Goal: Information Seeking & Learning: Compare options

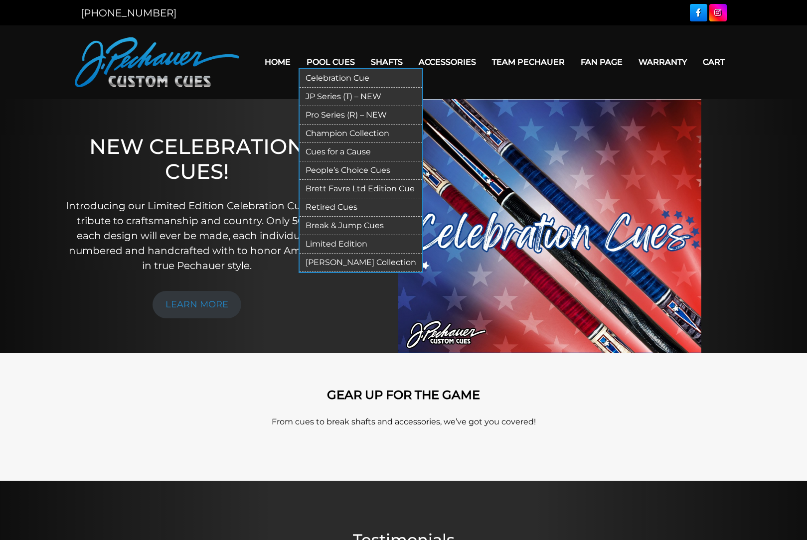
click at [359, 116] on link "Pro Series (R) – NEW" at bounding box center [361, 115] width 123 height 18
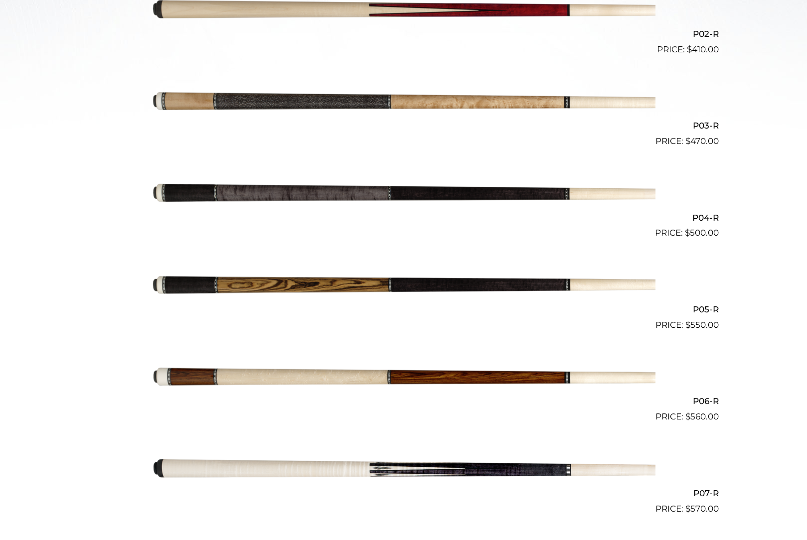
scroll to position [449, 0]
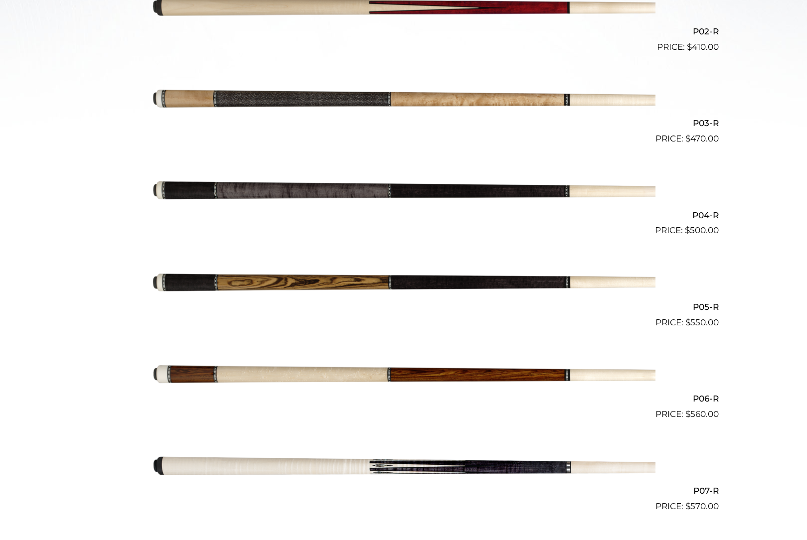
click at [356, 185] on img at bounding box center [403, 192] width 503 height 84
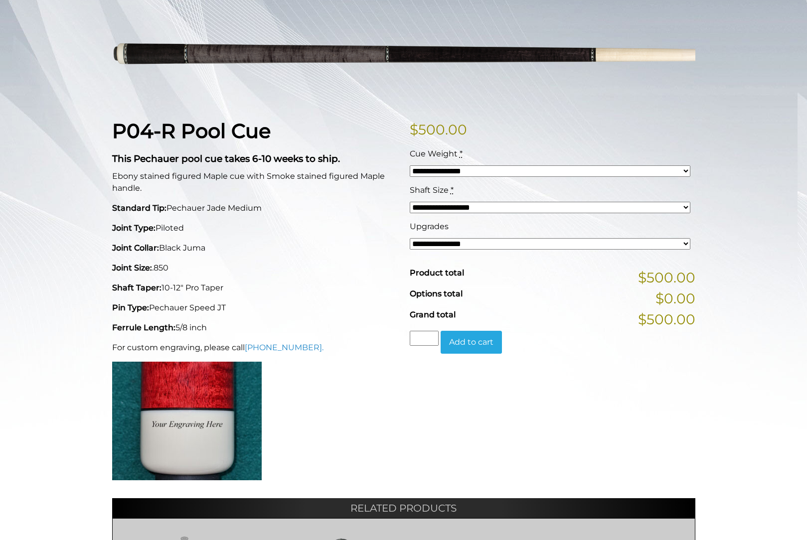
scroll to position [150, 0]
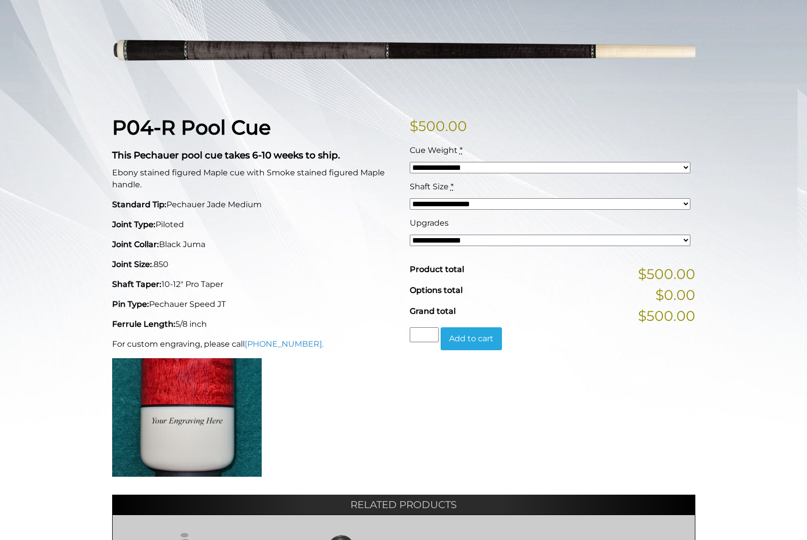
click at [521, 203] on select "**********" at bounding box center [550, 203] width 281 height 11
click at [382, 200] on p "Standard Tip: Pechauer Jade Medium" at bounding box center [255, 205] width 286 height 12
click at [458, 167] on select "**********" at bounding box center [550, 167] width 281 height 11
click at [355, 199] on p "Standard Tip: Pechauer Jade Medium" at bounding box center [255, 205] width 286 height 12
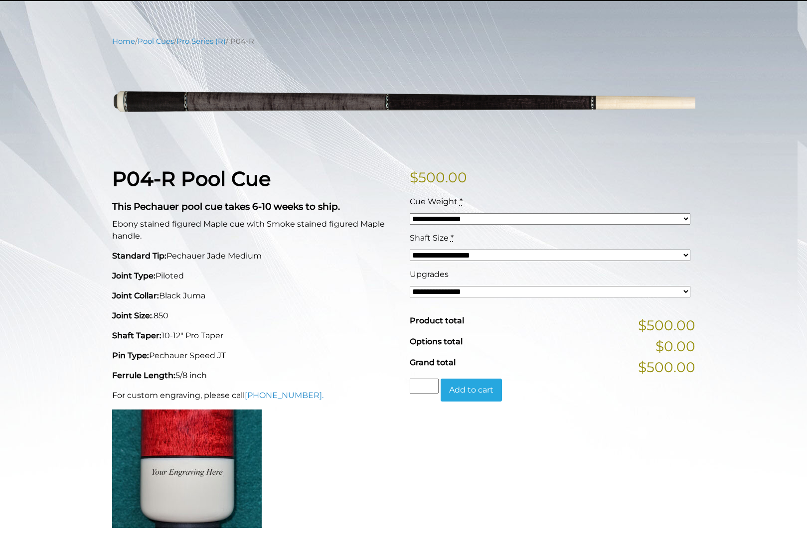
scroll to position [0, 0]
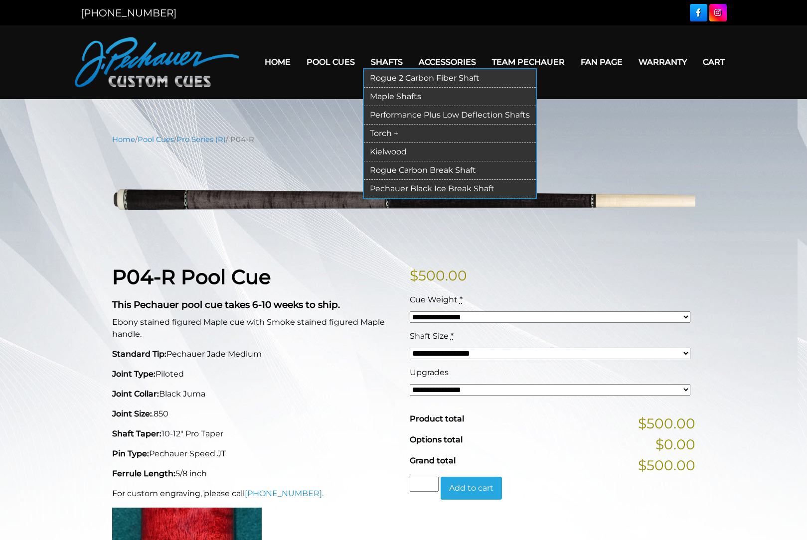
click at [416, 76] on link "Rogue 2 Carbon Fiber Shaft" at bounding box center [450, 78] width 172 height 18
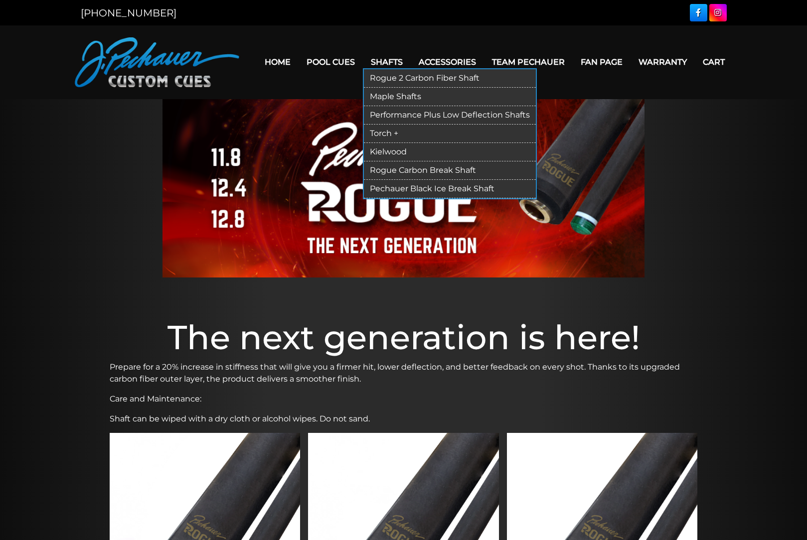
click at [392, 96] on link "Maple Shafts" at bounding box center [450, 97] width 172 height 18
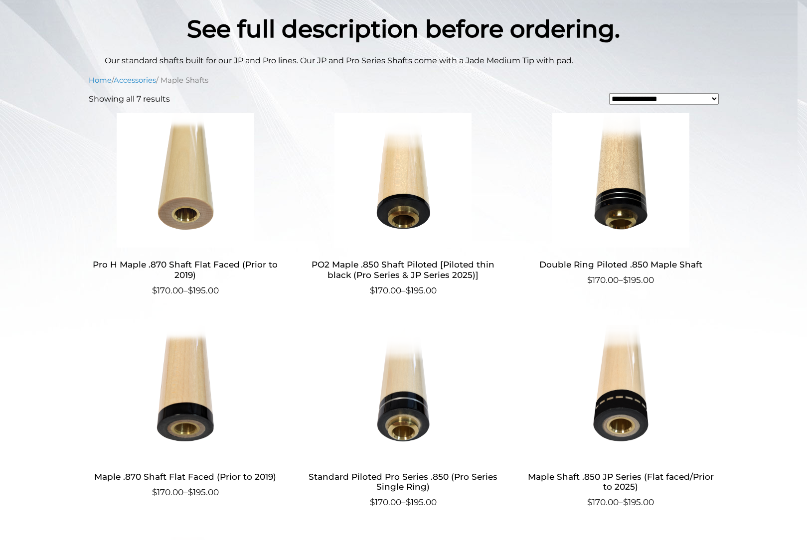
scroll to position [249, 0]
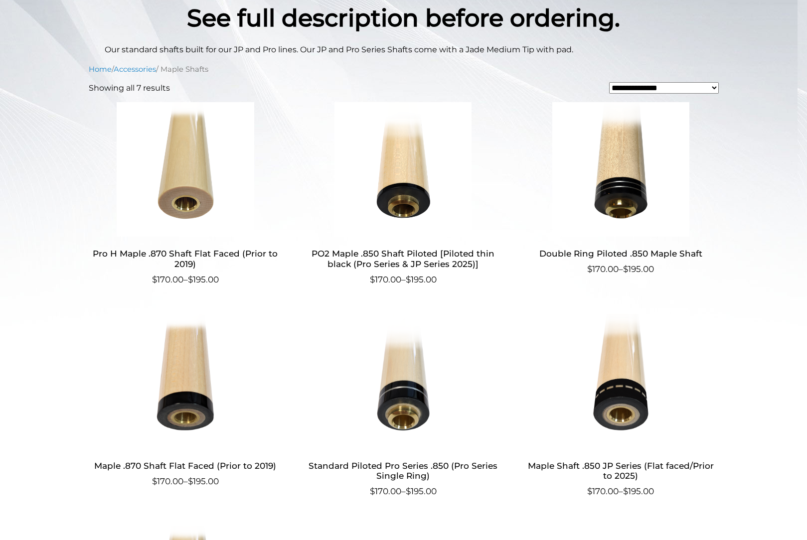
click at [396, 259] on h2 "PO2 Maple .850 Shaft Piloted [Piloted thin black (Pro Series & JP Series 2025)]" at bounding box center [403, 259] width 194 height 29
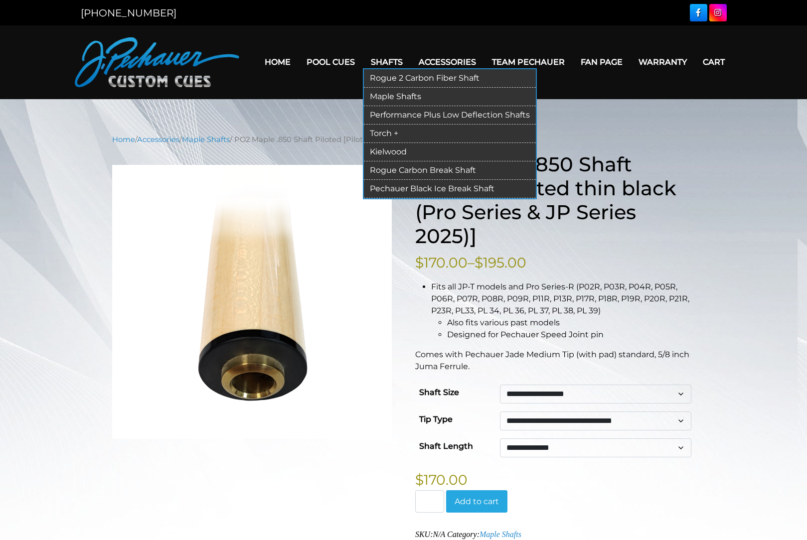
click at [393, 114] on link "Performance Plus Low Deflection Shafts" at bounding box center [450, 115] width 172 height 18
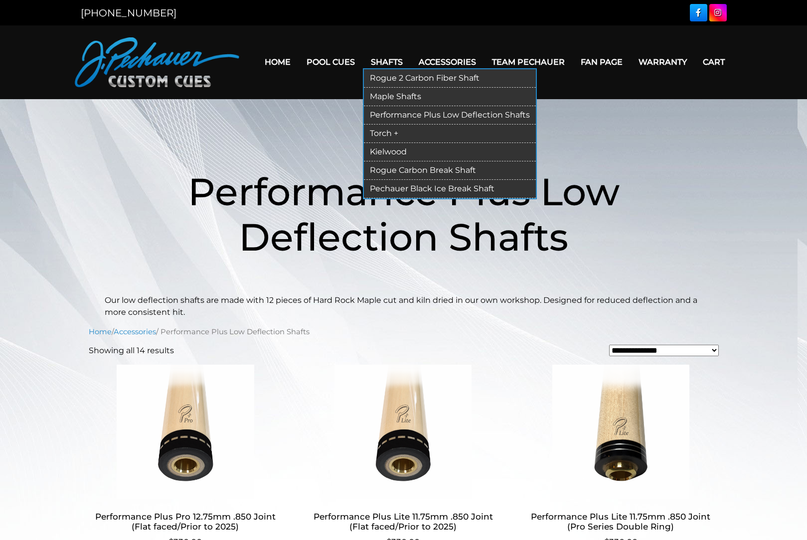
click at [385, 78] on link "Rogue 2 Carbon Fiber Shaft" at bounding box center [450, 78] width 172 height 18
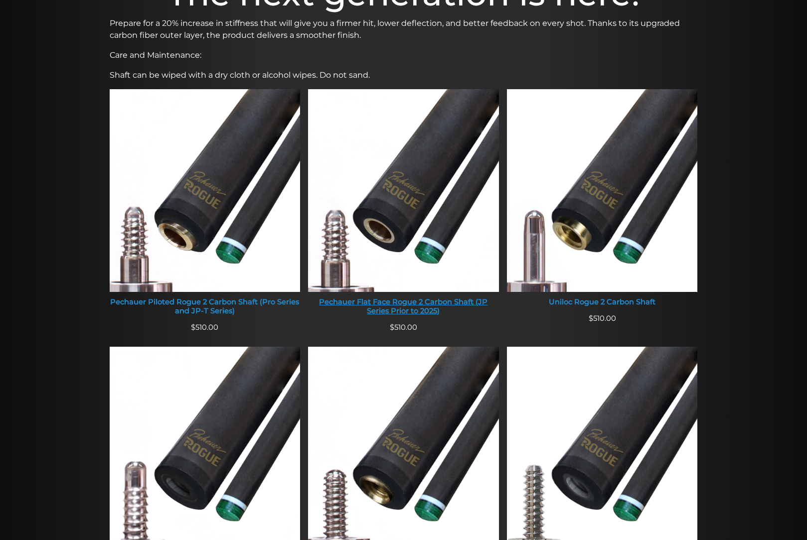
scroll to position [356, 0]
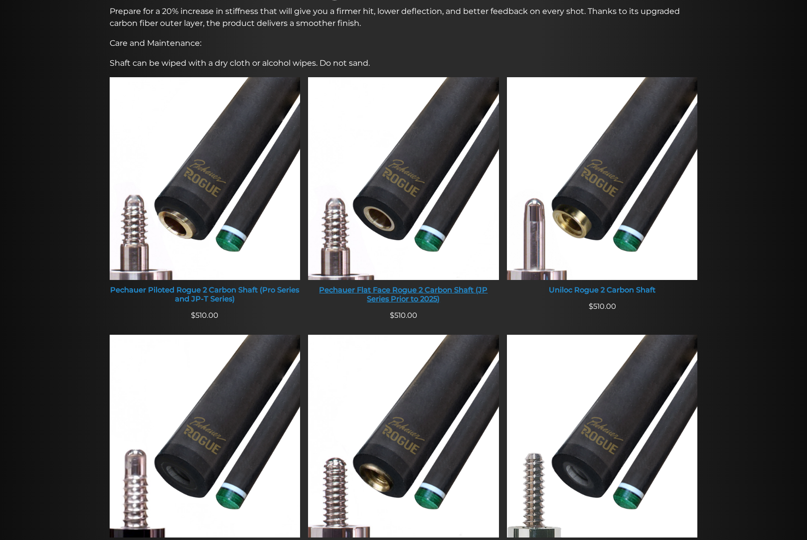
click at [358, 179] on img at bounding box center [403, 178] width 191 height 203
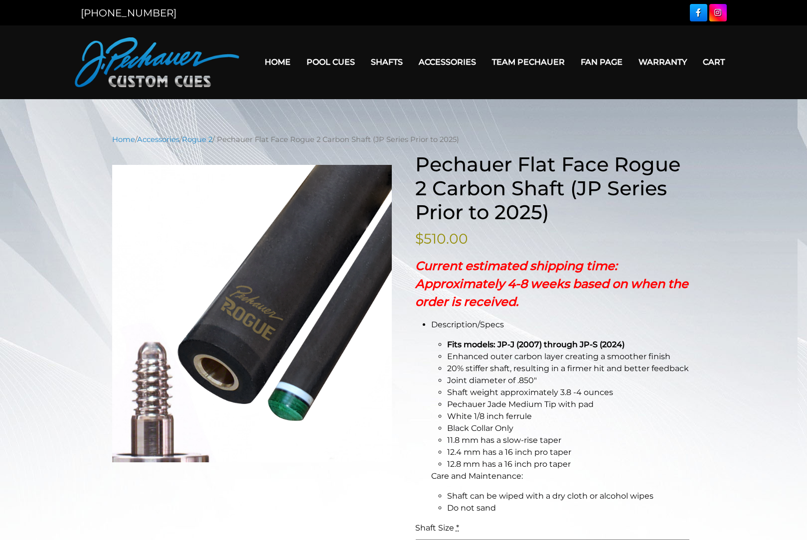
click at [521, 58] on link "Team Pechauer" at bounding box center [528, 61] width 89 height 25
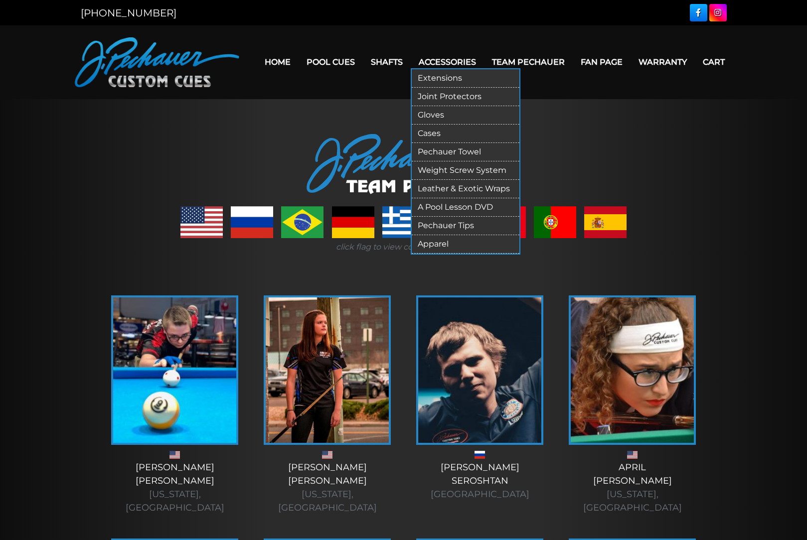
click at [436, 227] on link "Pechauer Tips" at bounding box center [466, 226] width 108 height 18
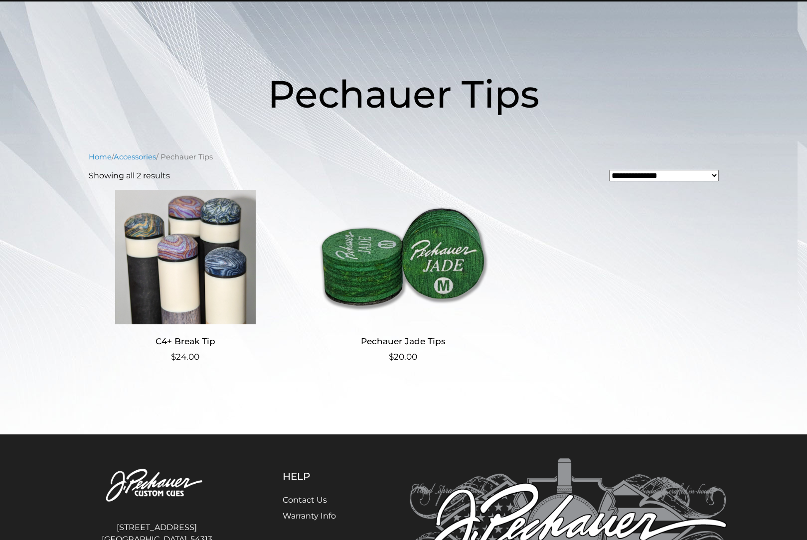
scroll to position [100, 0]
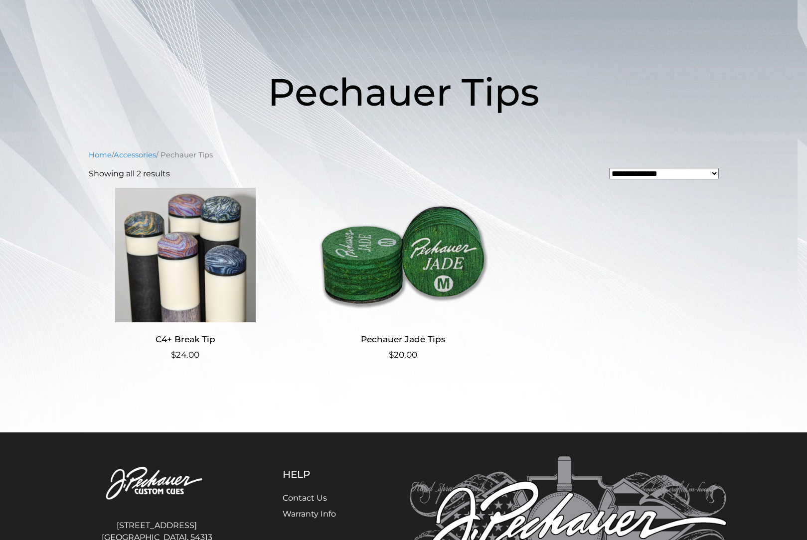
click at [437, 225] on img at bounding box center [403, 255] width 194 height 135
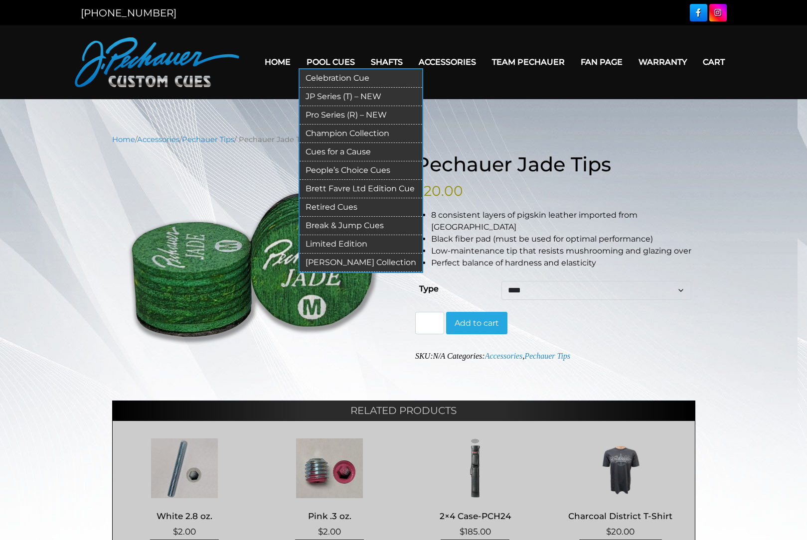
click at [335, 226] on link "Break & Jump Cues" at bounding box center [361, 226] width 123 height 18
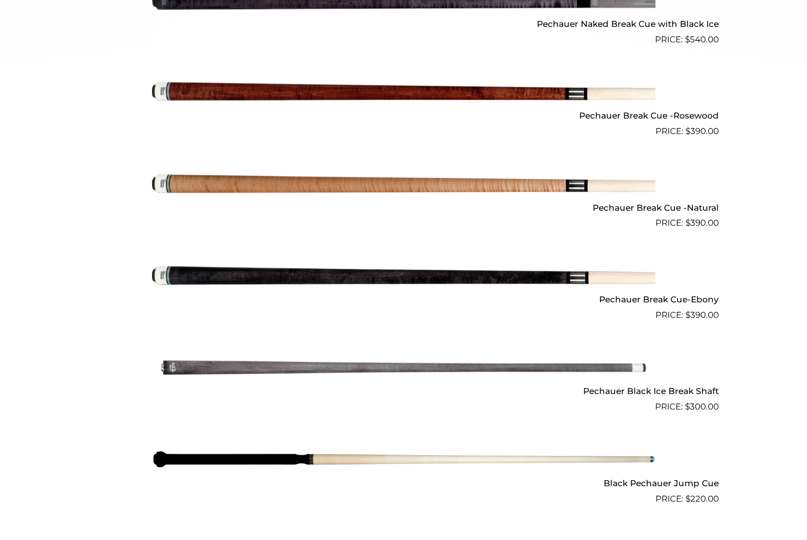
scroll to position [510, 0]
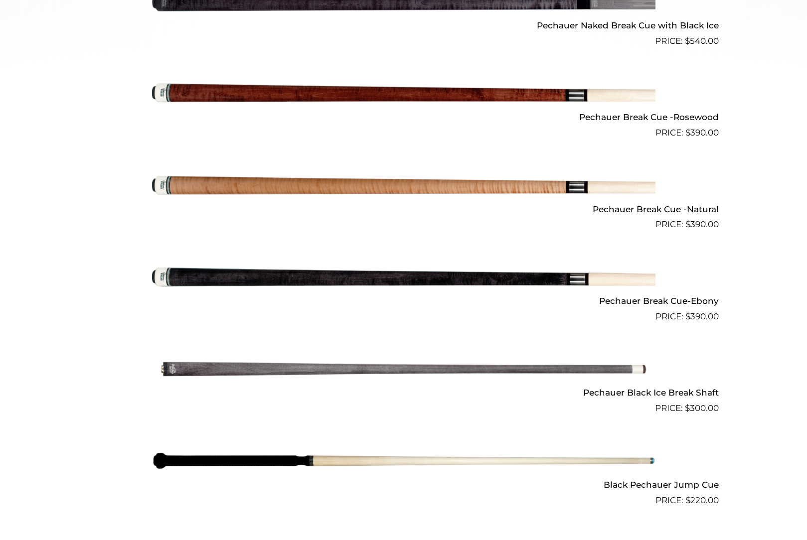
click at [355, 276] on img at bounding box center [403, 277] width 503 height 84
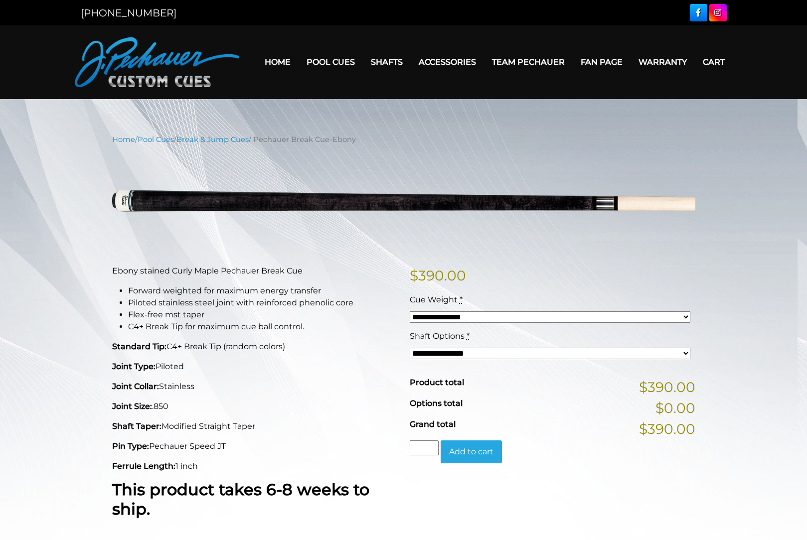
drag, startPoint x: 389, startPoint y: 315, endPoint x: 384, endPoint y: 324, distance: 10.5
click at [652, 59] on link "Warranty" at bounding box center [663, 61] width 64 height 25
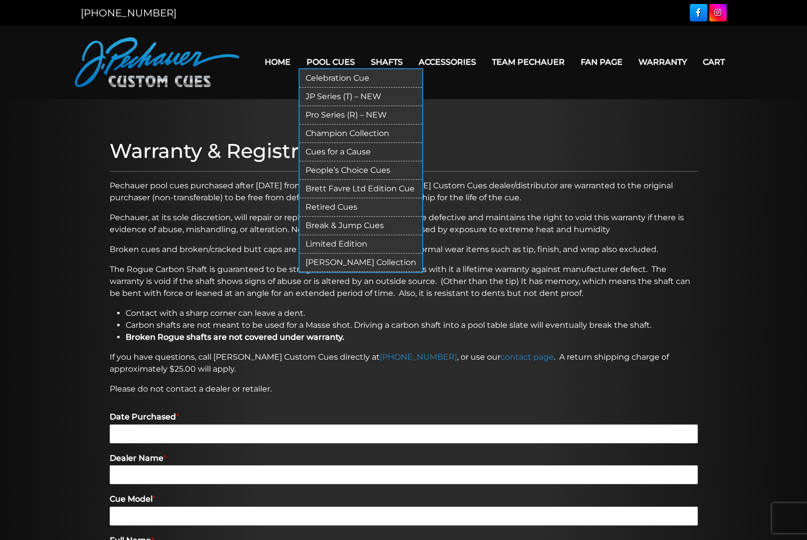
click at [329, 92] on link "JP Series (T) – NEW" at bounding box center [361, 97] width 123 height 18
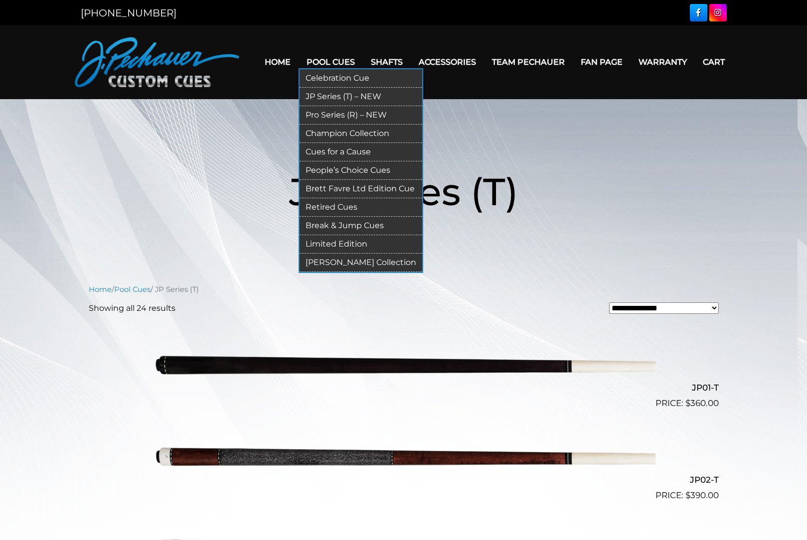
click at [338, 129] on link "Champion Collection" at bounding box center [361, 134] width 123 height 18
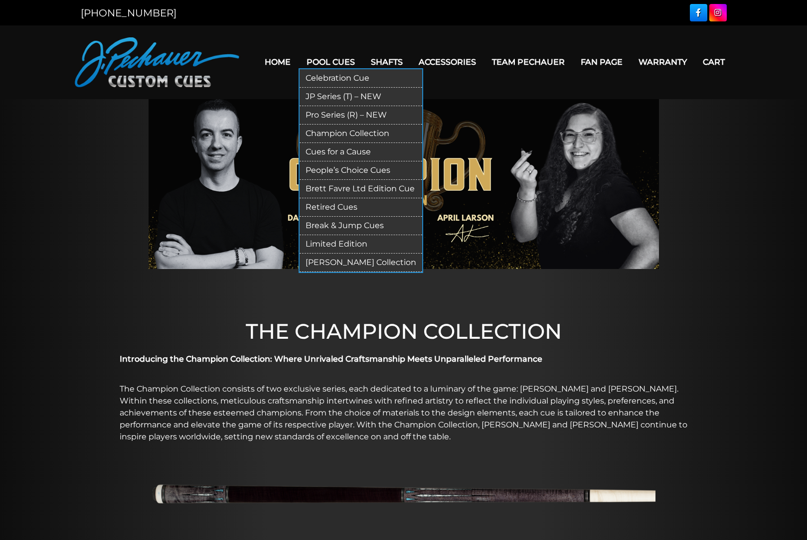
click at [338, 115] on link "Pro Series (R) – NEW" at bounding box center [361, 115] width 123 height 18
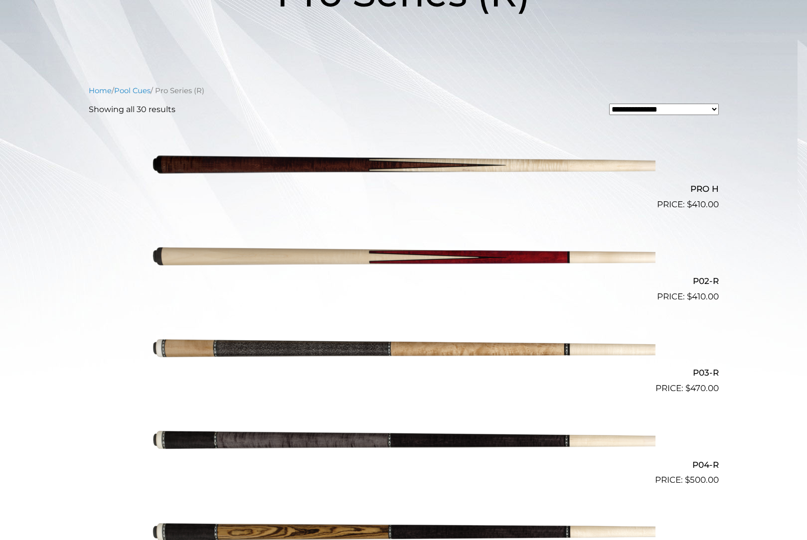
scroll to position [199, 0]
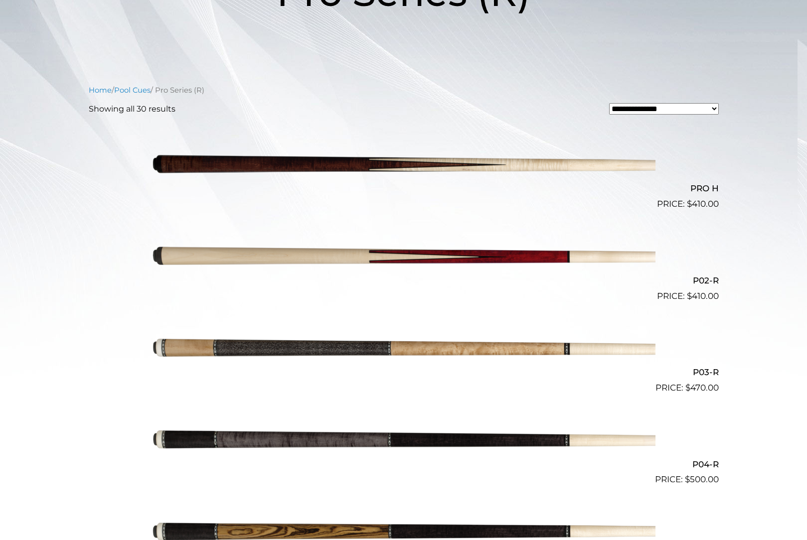
click at [417, 262] on img at bounding box center [403, 257] width 503 height 84
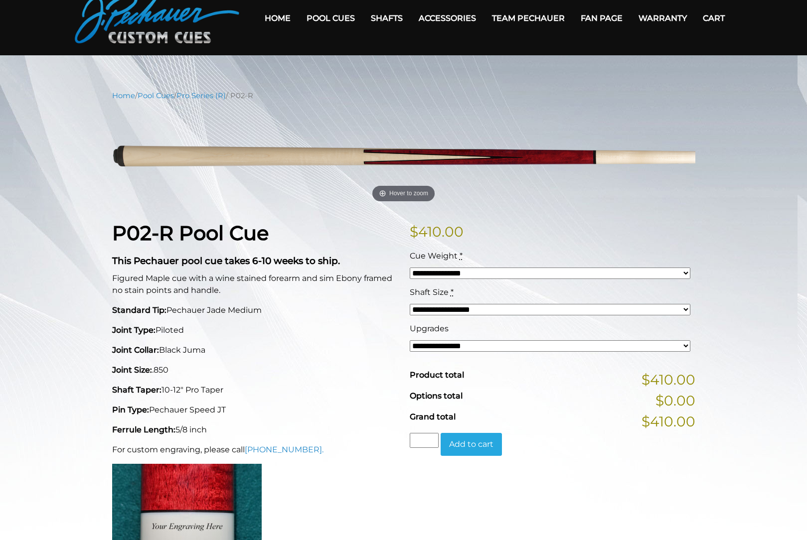
scroll to position [50, 0]
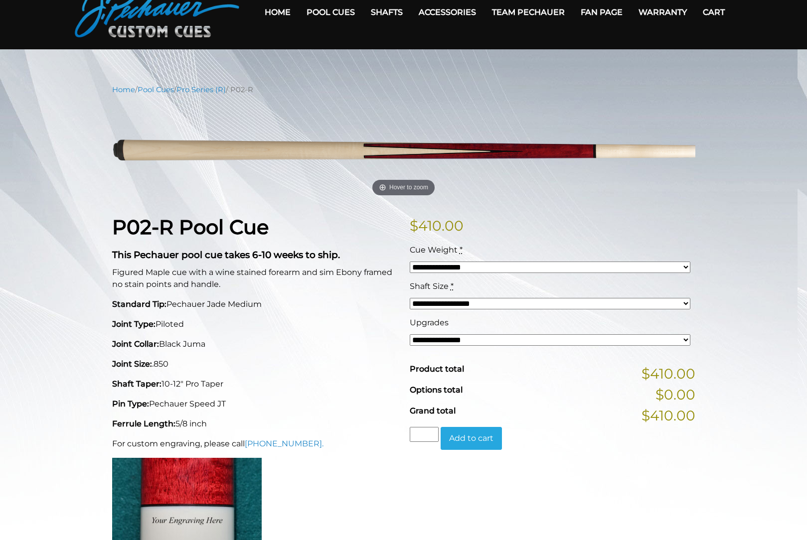
click at [446, 342] on select "**********" at bounding box center [550, 339] width 281 height 11
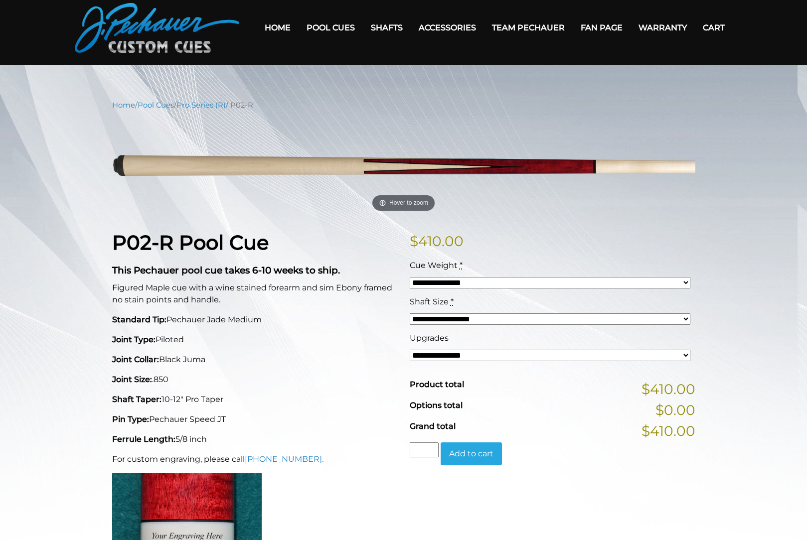
scroll to position [0, 0]
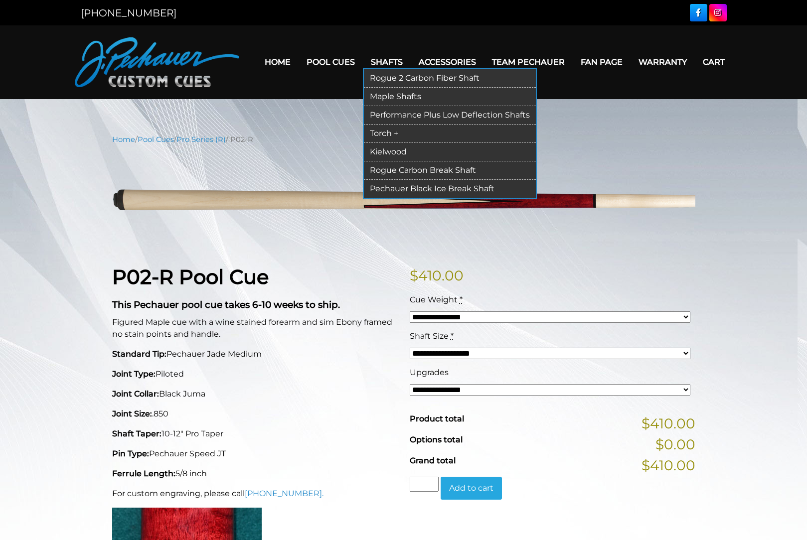
click at [393, 152] on link "Kielwood" at bounding box center [450, 152] width 172 height 18
